Goal: Task Accomplishment & Management: Complete application form

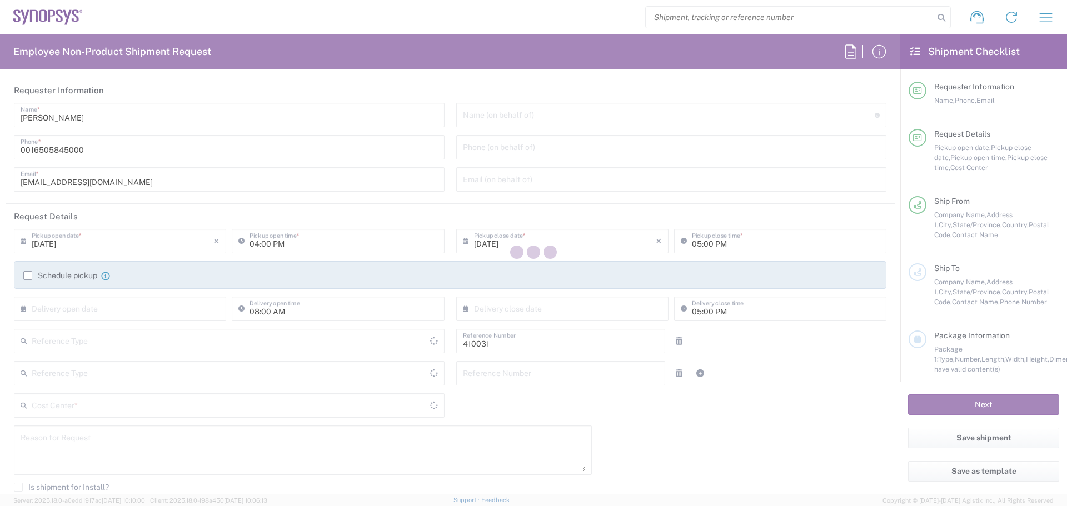
type input "US01, SSG, PS, NAW 410031"
type input "Department"
type input "[GEOGRAPHIC_DATA]"
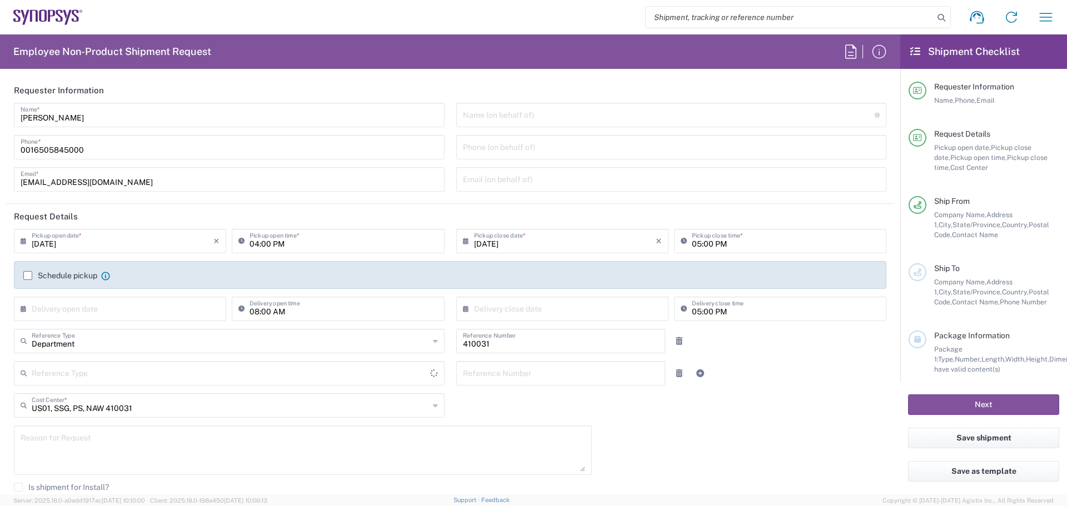
type input "Delivered at Place"
type input "[US_STATE]"
type input "[GEOGRAPHIC_DATA]"
type input "Headquarters USSV"
drag, startPoint x: 91, startPoint y: 150, endPoint x: 15, endPoint y: 159, distance: 76.1
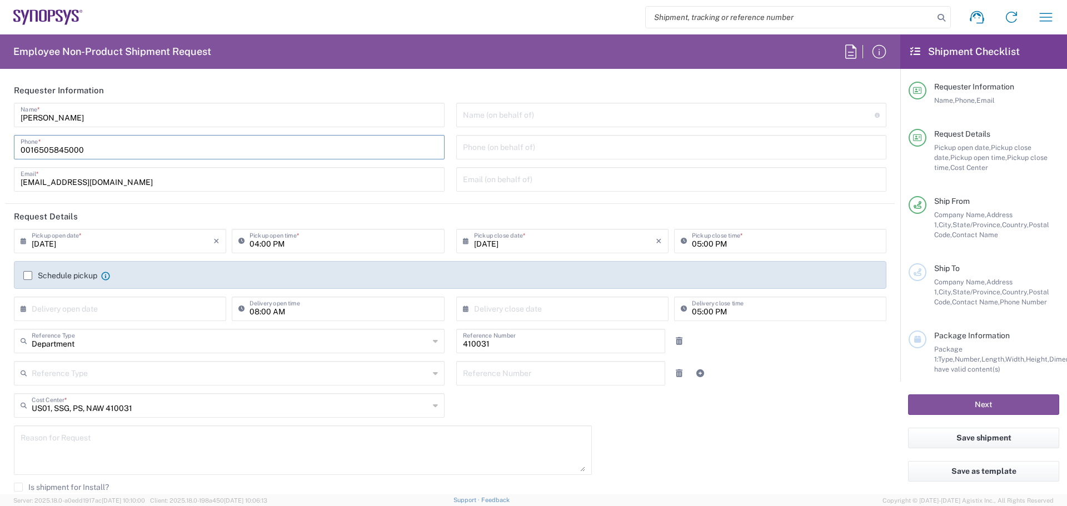
click at [15, 159] on div "0016505845000 Phone *" at bounding box center [229, 147] width 431 height 24
type input "4085699946"
click at [22, 241] on icon at bounding box center [26, 241] width 11 height 18
click at [153, 291] on span "5" at bounding box center [155, 295] width 16 height 16
type input "09/05/2025"
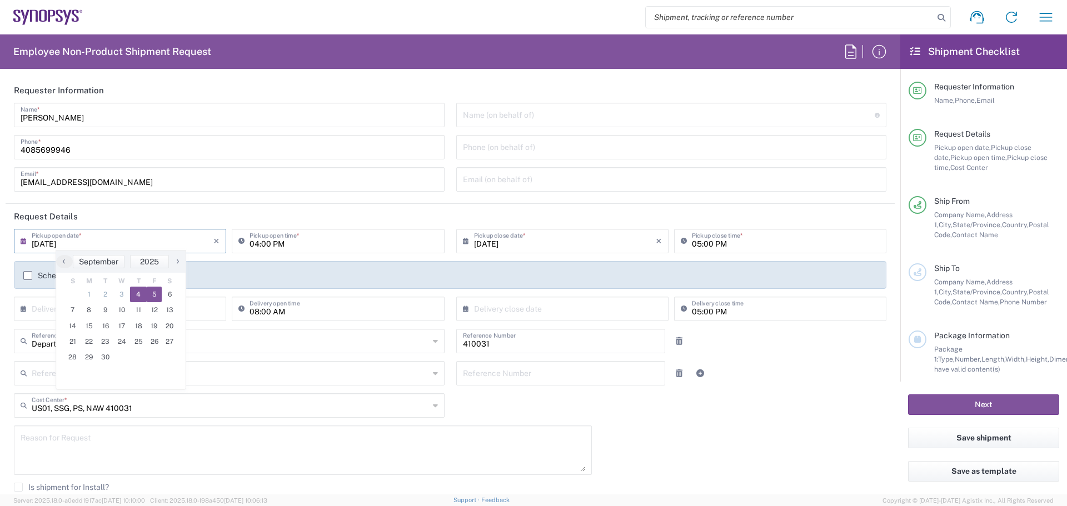
type input "09/05/2025"
click at [242, 240] on icon at bounding box center [244, 241] width 11 height 18
click at [286, 244] on input "04:00 PM" at bounding box center [344, 240] width 188 height 19
click at [314, 244] on input "04:00 PM" at bounding box center [344, 240] width 188 height 19
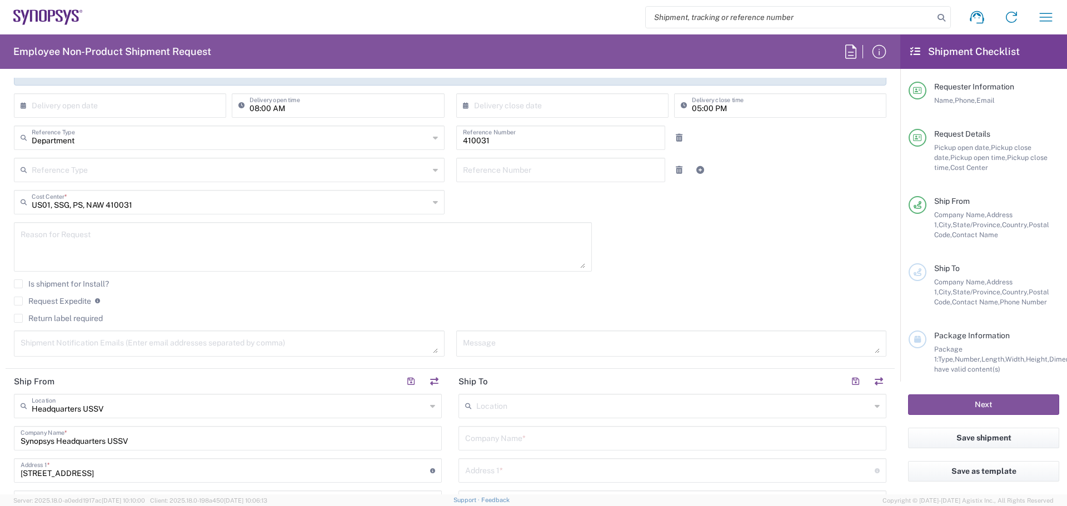
scroll to position [222, 0]
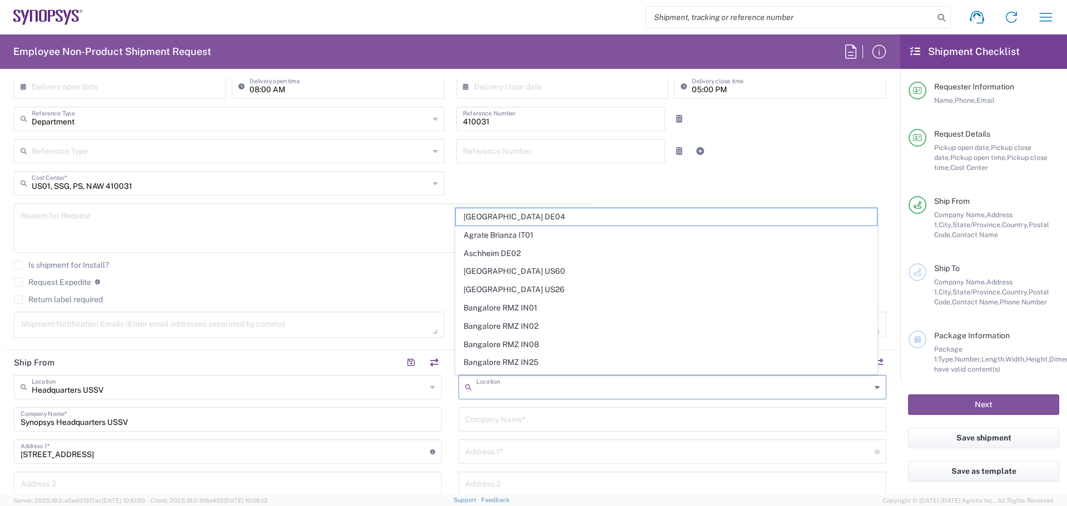
click at [492, 392] on input "text" at bounding box center [673, 386] width 395 height 19
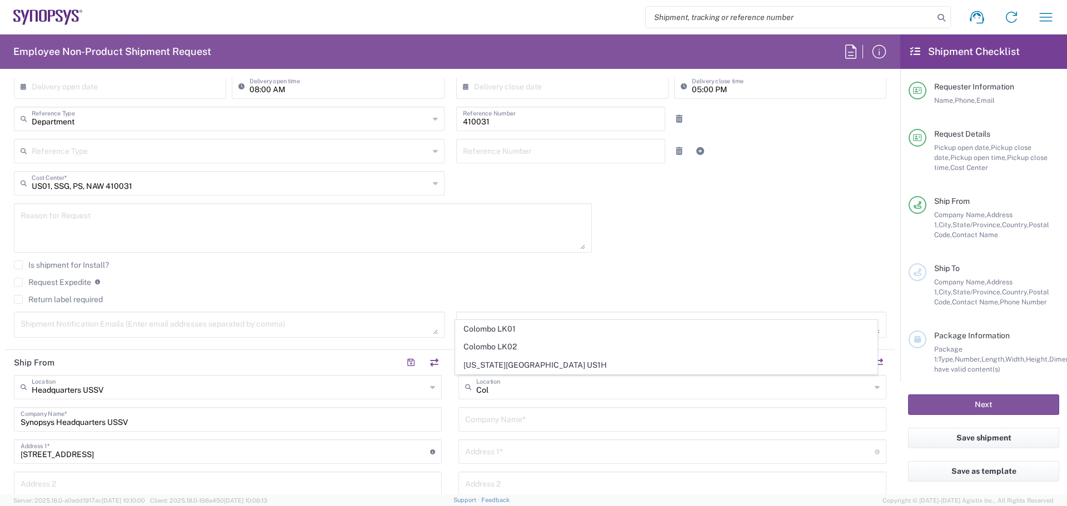
click at [491, 370] on span "Colorado Springs US1H" at bounding box center [667, 365] width 422 height 17
type input "Colorado Springs US1H"
type input "Synopsys Inc"
type input "15435 Gleneagle Dr"
type input "Suite 110"
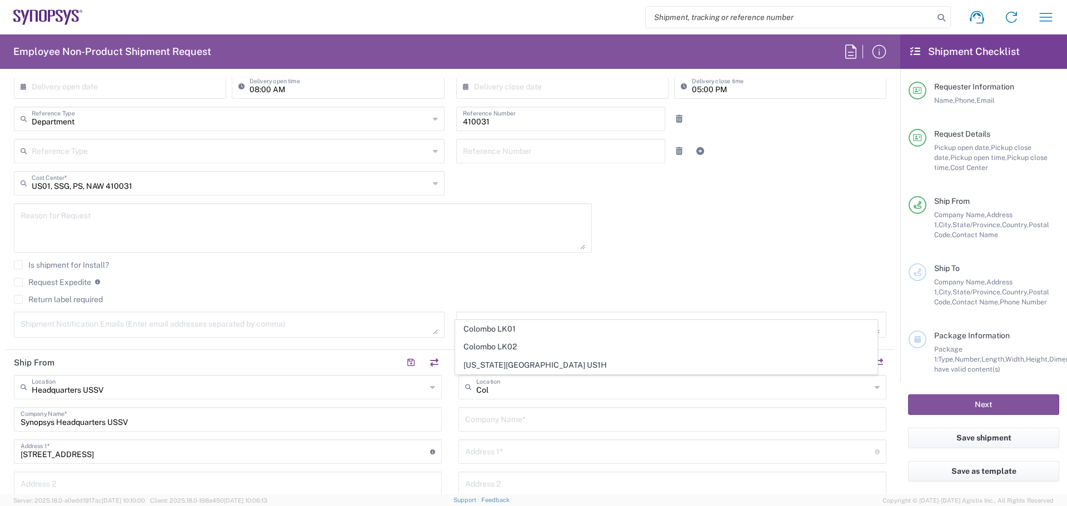
type input "Colorado Springs"
type input "Colorado"
type input "80921"
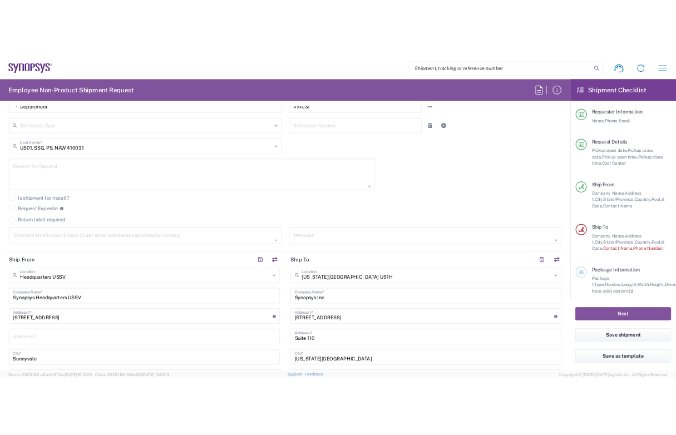
scroll to position [278, 0]
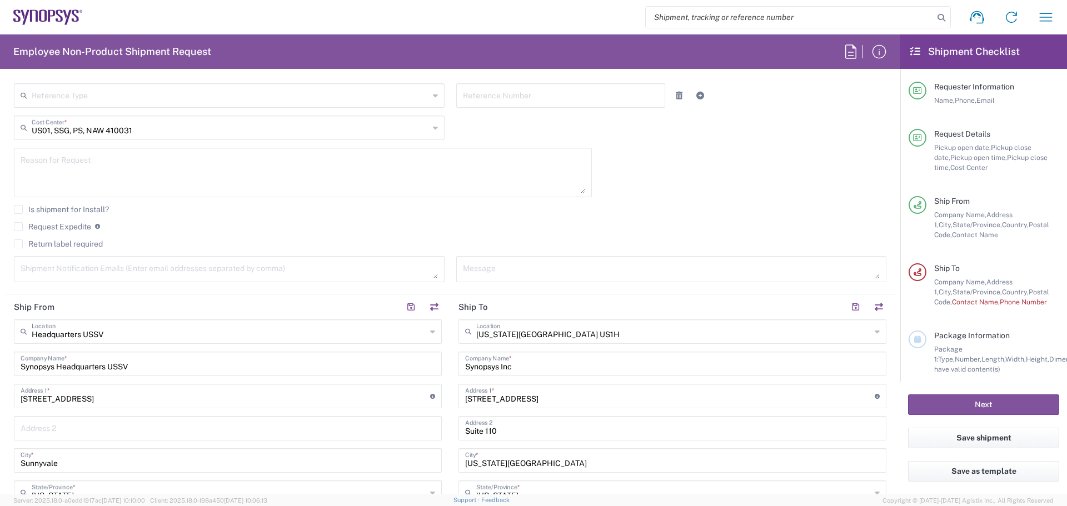
click at [513, 361] on input "Synopsys Inc" at bounding box center [672, 363] width 415 height 19
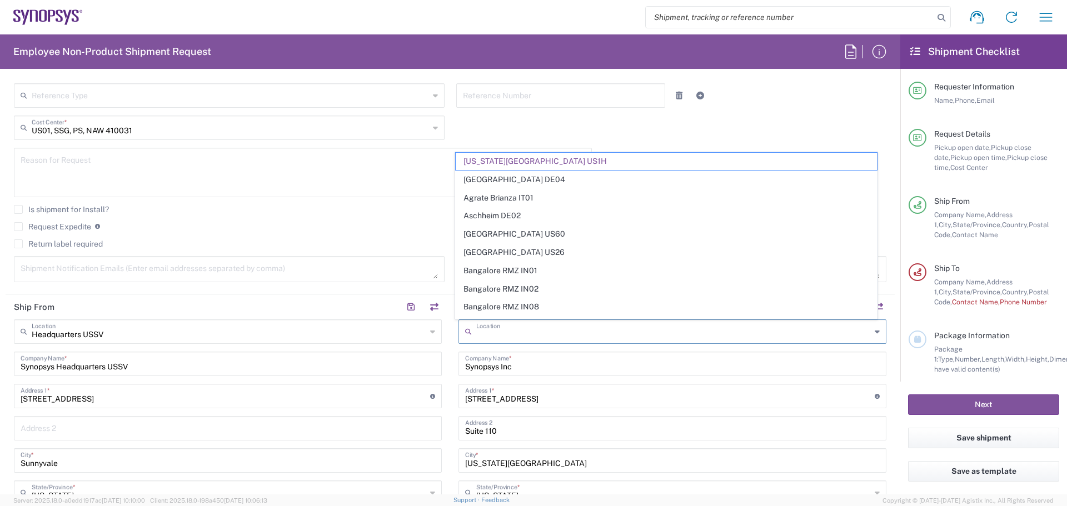
drag, startPoint x: 565, startPoint y: 332, endPoint x: 449, endPoint y: 344, distance: 116.8
type input "Colorado Springs US1H"
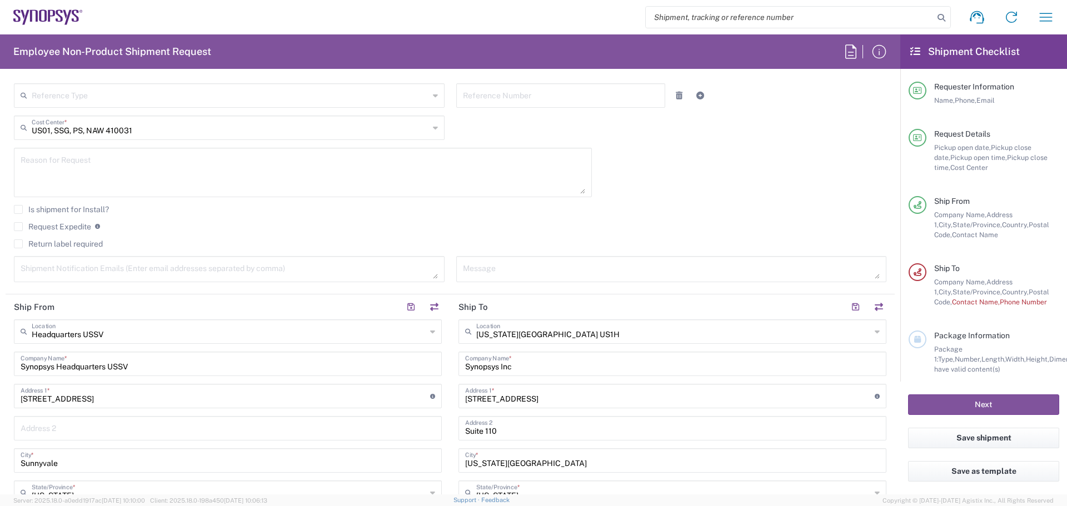
click at [875, 331] on icon at bounding box center [877, 332] width 5 height 18
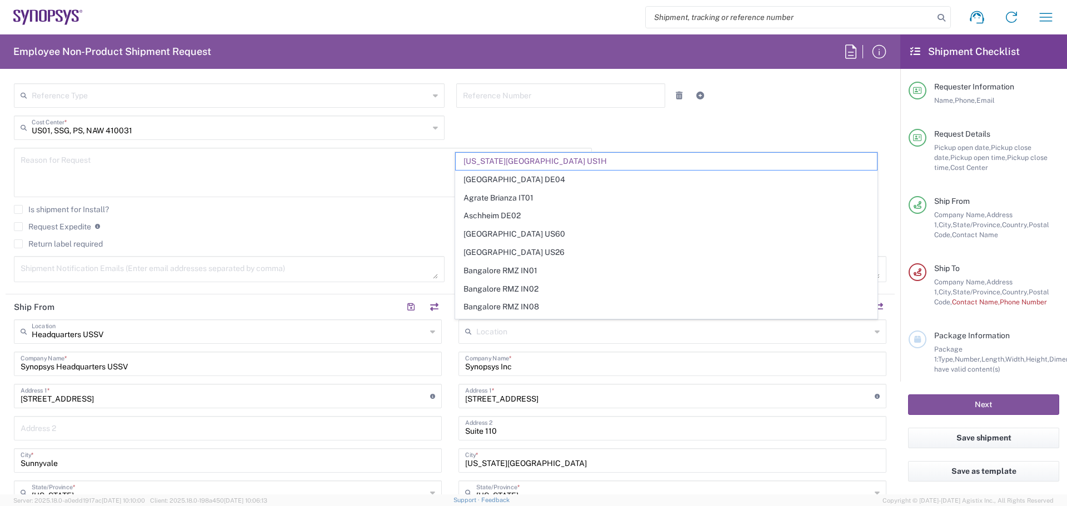
click at [875, 331] on icon at bounding box center [877, 332] width 5 height 18
type input "Colorado Springs US1H"
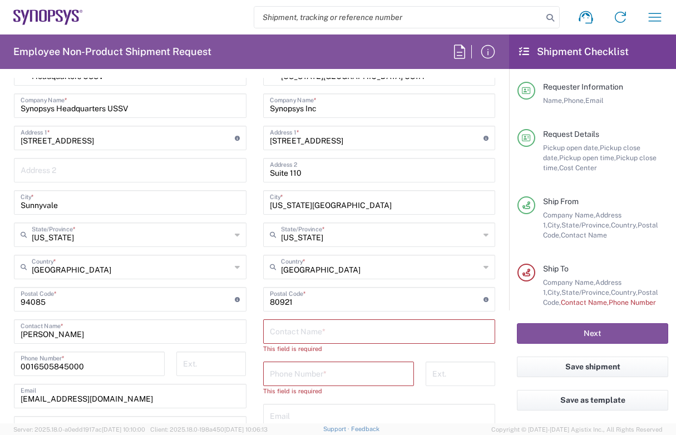
scroll to position [556, 0]
